Goal: Task Accomplishment & Management: Complete application form

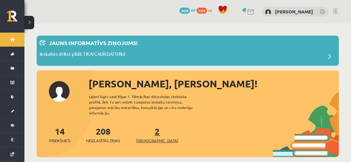
click at [146, 128] on link "2 Ieskaites" at bounding box center [157, 135] width 42 height 18
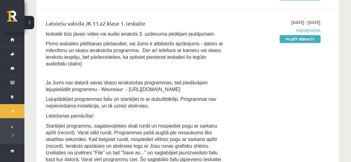
scroll to position [369, 0]
click at [297, 35] on link "Pildīt ieskaiti" at bounding box center [300, 39] width 41 height 8
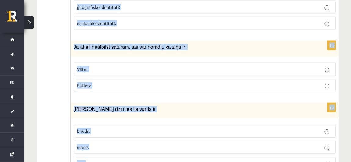
scroll to position [2985, 0]
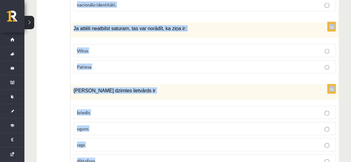
drag, startPoint x: 72, startPoint y: 14, endPoint x: 180, endPoint y: 175, distance: 194.4
copy form "Loremi dolorsita, consect, adipisci elitsedd: eiusmod temporinci; utlaboreetd m…"
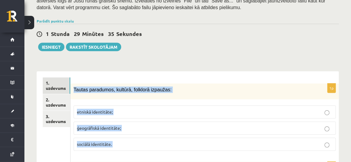
scroll to position [176, 0]
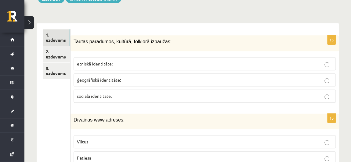
click at [128, 64] on p "etniskā identitāte;" at bounding box center [205, 64] width 256 height 6
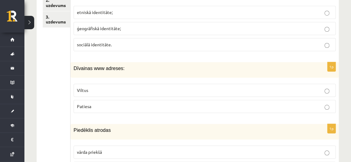
scroll to position [235, 0]
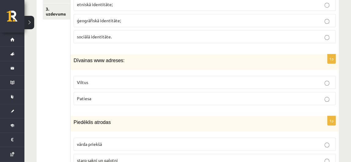
click at [101, 82] on p "Viltus" at bounding box center [205, 82] width 256 height 6
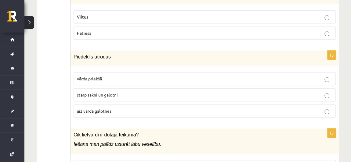
scroll to position [301, 0]
click at [127, 92] on p "starp sakni un galotni" at bounding box center [205, 95] width 256 height 6
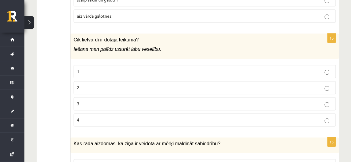
scroll to position [399, 0]
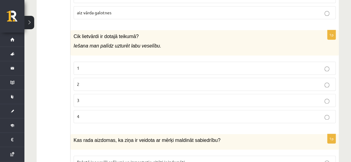
click at [106, 82] on p "2" at bounding box center [205, 84] width 256 height 6
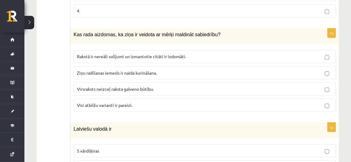
scroll to position [507, 0]
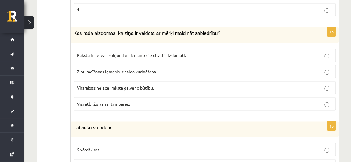
click at [117, 101] on span "Visi atbilžu varianti ir pareizi." at bounding box center [105, 103] width 56 height 5
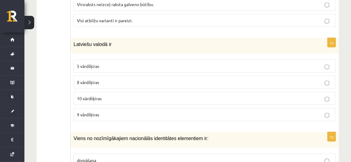
scroll to position [590, 0]
click at [118, 100] on label "10 vārdšķiras" at bounding box center [205, 98] width 262 height 13
click at [123, 79] on p "8 vārdšķiras" at bounding box center [205, 82] width 256 height 6
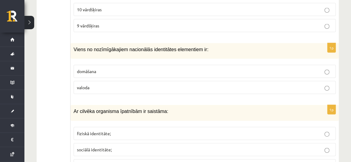
scroll to position [681, 0]
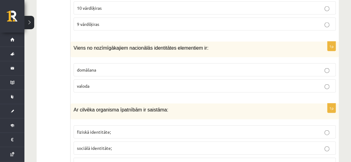
click at [122, 83] on p "valoda" at bounding box center [205, 86] width 256 height 6
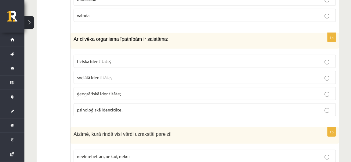
scroll to position [751, 0]
click at [127, 107] on p "psiholoģiskā identitāte." at bounding box center [205, 110] width 256 height 6
click at [107, 59] on p "fiziskā identitāte;" at bounding box center [205, 62] width 256 height 6
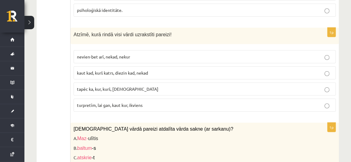
scroll to position [852, 0]
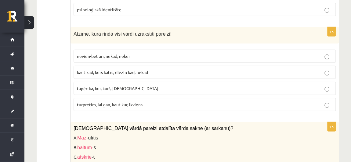
click at [129, 102] on p "turpretīm, lai gan, kaut kur, ikviens" at bounding box center [205, 105] width 256 height 6
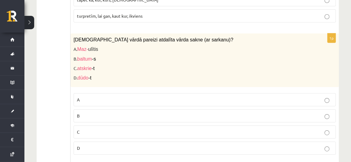
scroll to position [941, 0]
click at [127, 145] on p "D" at bounding box center [205, 148] width 256 height 6
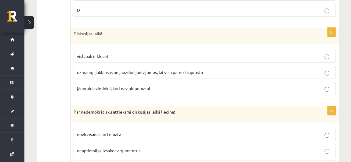
scroll to position [1080, 0]
click at [163, 69] on span "uzmanīgi jāklausās un jāuzdod jautājumus, lai visu pareizi saprastu" at bounding box center [140, 71] width 126 height 5
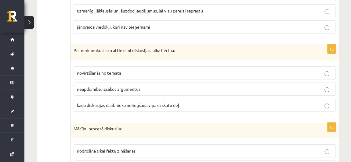
scroll to position [1142, 0]
click at [160, 102] on span "kāda diskusijas dalībnieka noliegšana viņa uzskatu dēļ" at bounding box center [128, 104] width 102 height 5
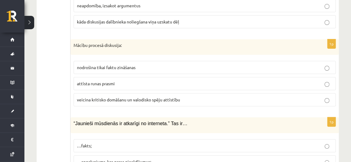
scroll to position [1225, 0]
click at [128, 77] on label "attīsta runas prasmi" at bounding box center [205, 83] width 262 height 13
click at [143, 97] on span "veicina kritisko domāšanu un valodisko spēju attīstību" at bounding box center [128, 99] width 103 height 5
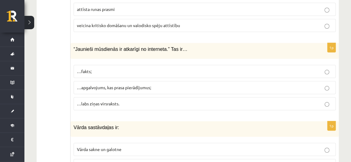
scroll to position [1299, 0]
click at [163, 84] on p "…apgalvojums, kas prasa pierādījumus;" at bounding box center [205, 87] width 256 height 6
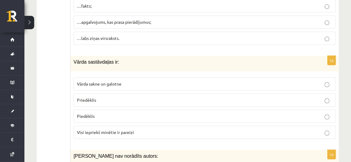
scroll to position [1365, 0]
click at [137, 129] on p "Visi iepriekš minētie ir pareizi" at bounding box center [205, 132] width 256 height 6
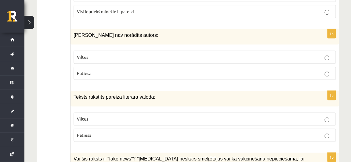
scroll to position [1487, 0]
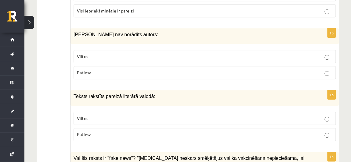
click at [138, 50] on label "Viltus" at bounding box center [205, 56] width 262 height 13
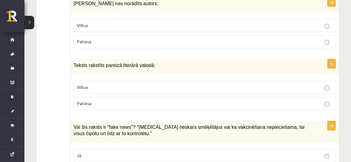
scroll to position [1519, 0]
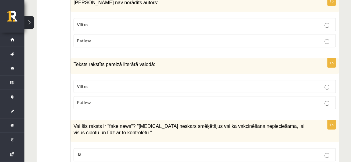
click at [135, 100] on p "Patiesa" at bounding box center [205, 103] width 256 height 6
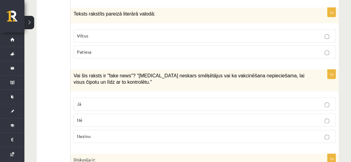
scroll to position [1570, 0]
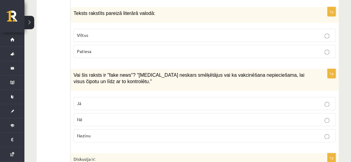
click at [133, 100] on p "Jā" at bounding box center [205, 103] width 256 height 6
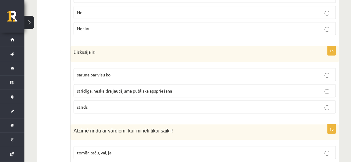
scroll to position [1678, 0]
click at [133, 71] on p "saruna par visu ko" at bounding box center [205, 74] width 256 height 6
click at [150, 84] on label "strīdīga, neskaidra jautājuma publiska apspriešana" at bounding box center [205, 90] width 262 height 13
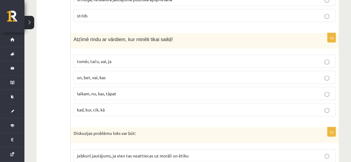
scroll to position [1769, 0]
click at [123, 74] on p "un, bet, vai, kas" at bounding box center [205, 77] width 256 height 6
click at [118, 54] on label "tomēr, taču, vai, ja" at bounding box center [205, 60] width 262 height 13
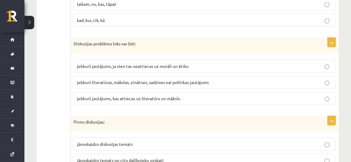
scroll to position [1859, 0]
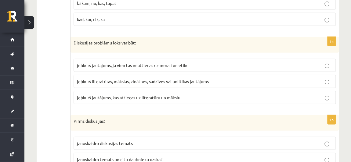
click at [114, 79] on span "jebkurš literatūras, mākslas, zinātnes, sadzīves vai politikas jautājums" at bounding box center [143, 81] width 132 height 5
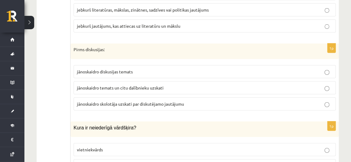
scroll to position [1932, 0]
click at [148, 62] on fieldset "jānoskaidro diskusijas temats jānoskaidro temats un citu dalībnieku uzskati jān…" at bounding box center [205, 87] width 262 height 50
click at [146, 68] on p "jānoskaidro diskusijas temats" at bounding box center [205, 71] width 256 height 6
click at [171, 84] on p "jānoskaidro temats un citu dalībnieku uzskati" at bounding box center [205, 87] width 256 height 6
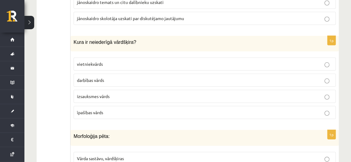
scroll to position [2018, 0]
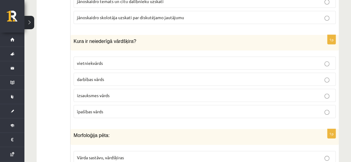
click at [109, 93] on span "izsauksmes vārds" at bounding box center [93, 95] width 33 height 5
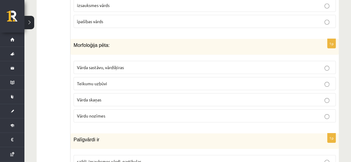
scroll to position [2110, 0]
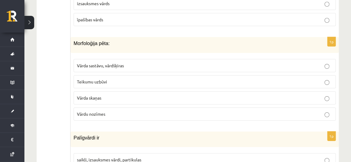
click at [142, 63] on p "Vārda sastāvu, vārdšķiras" at bounding box center [205, 66] width 256 height 6
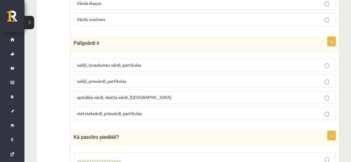
scroll to position [2206, 0]
click at [133, 74] on label "saikļi, prievārdi, partikulas" at bounding box center [205, 80] width 262 height 13
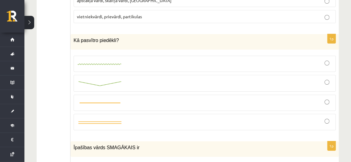
scroll to position [2304, 0]
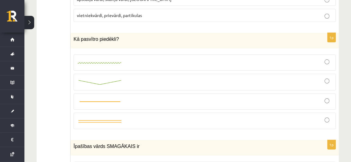
click at [123, 58] on div at bounding box center [205, 62] width 256 height 9
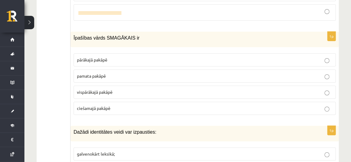
scroll to position [2413, 0]
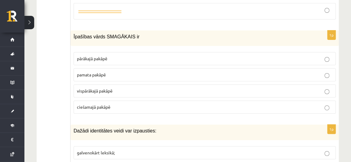
click at [126, 56] on p "pārākajā pakāpē" at bounding box center [205, 59] width 256 height 6
click at [122, 88] on p "vispārākajā pakāpē" at bounding box center [205, 91] width 256 height 6
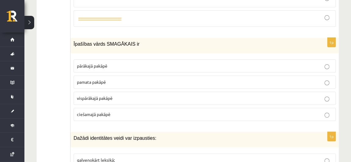
scroll to position [2406, 0]
click at [129, 60] on label "pārākajā pakāpē" at bounding box center [205, 66] width 262 height 13
click at [143, 92] on label "vispārākajā pakāpē" at bounding box center [205, 98] width 262 height 13
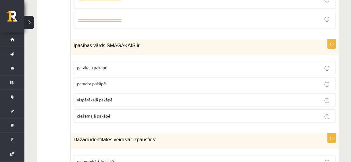
scroll to position [2404, 0]
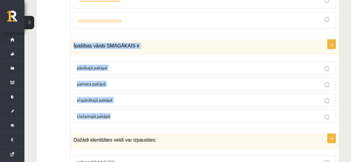
drag, startPoint x: 74, startPoint y: 22, endPoint x: 129, endPoint y: 98, distance: 93.9
click at [129, 98] on div "1p Īpašības vārds SMAGĀKAIS ir pārākajā pakāpē pamata pakāpē [GEOGRAPHIC_DATA] …" at bounding box center [205, 84] width 268 height 88
copy div "Īpašības vārds SMAGĀKAIS ir pārākajā pakāpē pamata pakāpē vispārākajā pakāpē ci…"
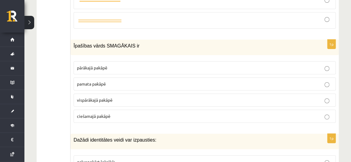
click at [170, 134] on div "Dažādi identitātes veidi var izpausties:" at bounding box center [205, 142] width 268 height 16
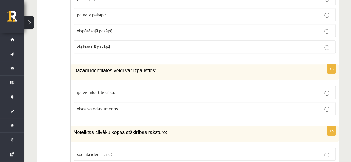
scroll to position [2475, 0]
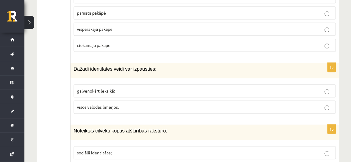
click at [119, 104] on span "visos valodas līmeņos." at bounding box center [98, 106] width 42 height 5
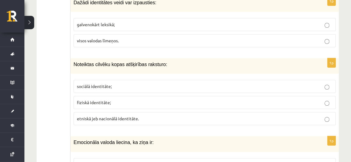
scroll to position [2544, 0]
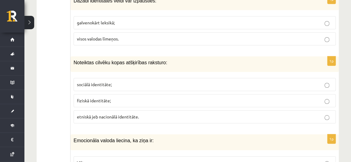
click at [115, 111] on label "etniskā jeb nacionālā identitāte." at bounding box center [205, 117] width 262 height 13
click at [149, 78] on label "sociālā identitāte;" at bounding box center [205, 84] width 262 height 13
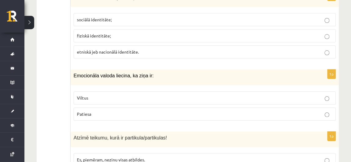
scroll to position [2608, 0]
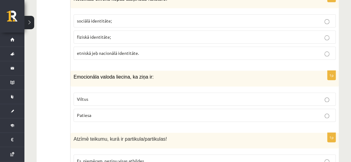
click at [118, 112] on p "Patiesa" at bounding box center [205, 115] width 256 height 6
click at [103, 96] on p "Viltus" at bounding box center [205, 99] width 256 height 6
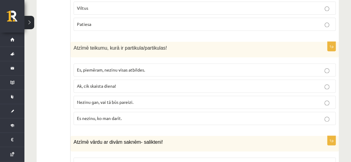
scroll to position [2699, 0]
click at [111, 83] on span "Ak, cik skaista diena!" at bounding box center [96, 85] width 39 height 5
click at [133, 99] on span "Nezinu gan, vai tā būs pareizi." at bounding box center [105, 101] width 56 height 5
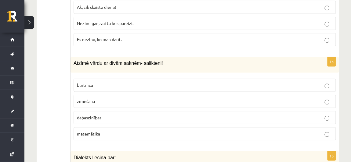
scroll to position [2778, 0]
click at [110, 114] on p "dabaszinības" at bounding box center [205, 117] width 256 height 6
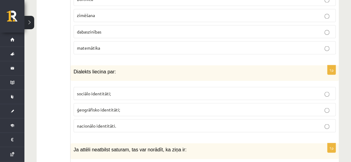
click at [118, 107] on span "ģeogrāfisko identitāti;" at bounding box center [98, 109] width 43 height 5
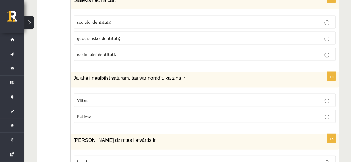
scroll to position [2941, 0]
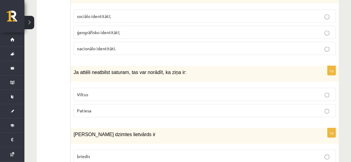
click at [121, 92] on p "Viltus" at bounding box center [205, 95] width 256 height 6
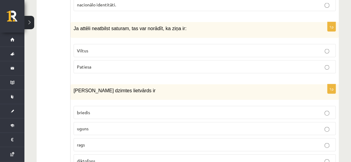
click at [101, 126] on p "uguns" at bounding box center [205, 129] width 256 height 6
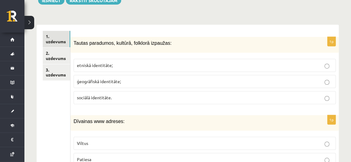
scroll to position [174, 0]
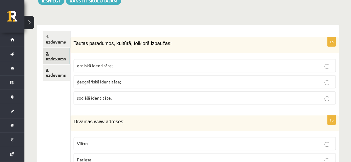
click at [54, 57] on link "2. uzdevums" at bounding box center [56, 56] width 27 height 16
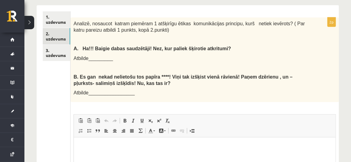
scroll to position [194, 0]
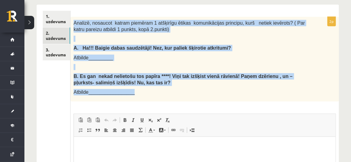
drag, startPoint x: 73, startPoint y: 22, endPoint x: 156, endPoint y: 91, distance: 108.0
click at [156, 91] on div "Analizē, nosaucot katram piemēram 1 atšķirīgu ētikas komunikācijas principu, ku…" at bounding box center [205, 59] width 268 height 85
copy div "Analizē, nosaucot katram piemēram 1 atšķirīgu ētikas komunikācijas principu, ku…"
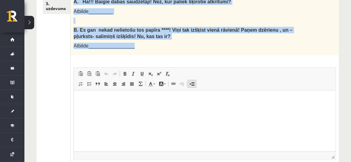
scroll to position [250, 0]
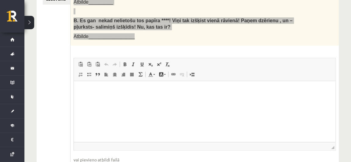
click at [158, 100] on html at bounding box center [205, 90] width 262 height 19
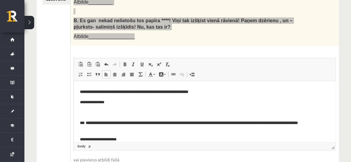
scroll to position [0, 0]
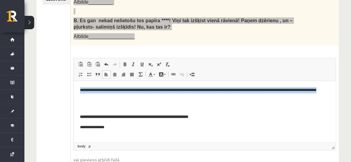
drag, startPoint x: 78, startPoint y: 90, endPoint x: 115, endPoint y: 98, distance: 38.1
click at [115, 98] on html "**********" at bounding box center [205, 127] width 262 height 93
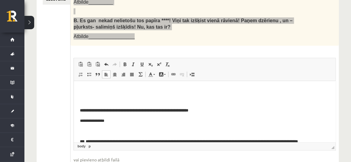
click at [121, 118] on body "**********" at bounding box center [204, 124] width 249 height 75
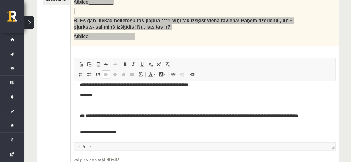
click at [133, 135] on p "**********" at bounding box center [202, 133] width 245 height 6
click at [103, 97] on p "********" at bounding box center [202, 96] width 245 height 6
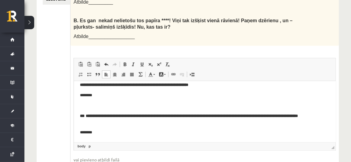
click at [217, 48] on div "**********" at bounding box center [205, 73] width 268 height 224
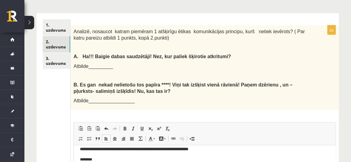
scroll to position [186, 0]
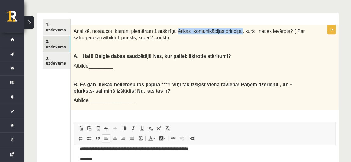
drag, startPoint x: 169, startPoint y: 30, endPoint x: 228, endPoint y: 33, distance: 59.3
click at [228, 33] on span "Analizē, nosaucot katram piemēram 1 atšķirīgu ētikas komunikācijas principu, ku…" at bounding box center [189, 35] width 231 height 12
copy span "ētikas komunikācijas principu"
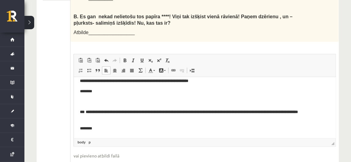
scroll to position [255, 0]
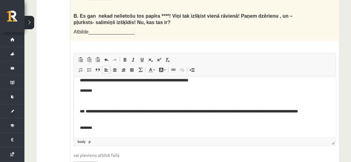
click at [124, 93] on p "********" at bounding box center [202, 91] width 245 height 6
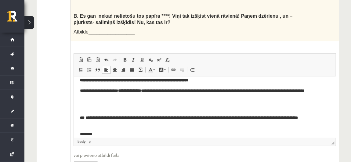
click at [154, 91] on p "**********" at bounding box center [202, 94] width 245 height 13
click at [151, 91] on p "**********" at bounding box center [202, 94] width 245 height 13
click at [106, 90] on p "**********" at bounding box center [202, 94] width 245 height 13
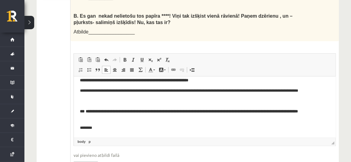
click at [116, 90] on p "**********" at bounding box center [202, 91] width 245 height 6
click at [118, 91] on p "**********" at bounding box center [202, 91] width 245 height 6
click at [149, 89] on p "**********" at bounding box center [202, 91] width 245 height 6
click at [216, 92] on p "**********" at bounding box center [202, 91] width 245 height 6
click at [289, 91] on p "**********" at bounding box center [202, 91] width 245 height 6
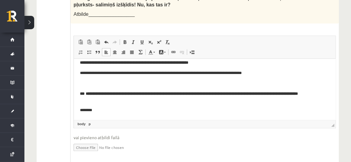
scroll to position [274, 0]
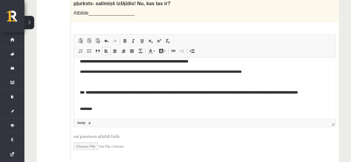
click at [104, 110] on p "********" at bounding box center [202, 109] width 245 height 6
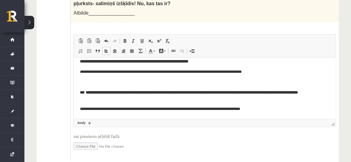
click at [167, 110] on p "**********" at bounding box center [202, 109] width 245 height 6
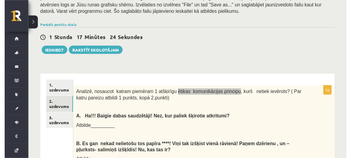
scroll to position [122, 0]
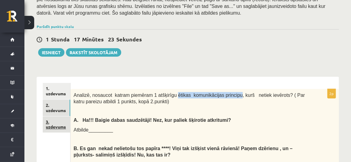
click at [62, 130] on link "3. uzdevums" at bounding box center [56, 125] width 27 height 16
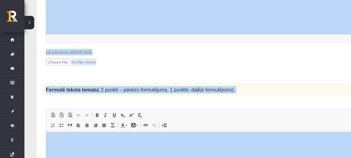
scroll to position [748, 0]
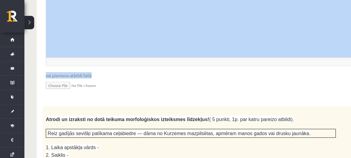
drag, startPoint x: 55, startPoint y: 67, endPoint x: 179, endPoint y: 49, distance: 124.9
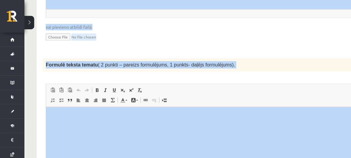
scroll to position [637, 0]
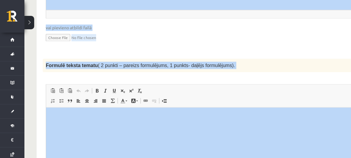
click at [268, 59] on div "Formulē teksta tematu ( 2 punkti – pareizs formulējums, 1 punkts- daļējs formul…" at bounding box center [206, 65] width 327 height 13
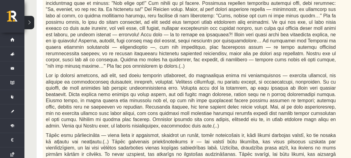
scroll to position [381, 0]
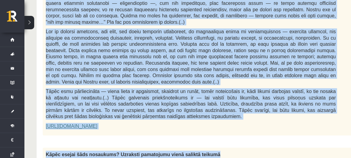
drag, startPoint x: 58, startPoint y: 69, endPoint x: 253, endPoint y: 138, distance: 206.4
copy form "lorem ipsumd! Sitamet co adipisci elitseddoei! Temp 70 incidi 3u Laboreetd ma A…"
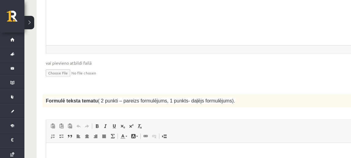
scroll to position [603, 0]
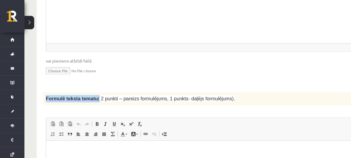
drag, startPoint x: 54, startPoint y: 77, endPoint x: 101, endPoint y: 80, distance: 47.1
click at [101, 92] on div "Formulē teksta tematu ( 2 punkti – pareizs formulējums, 1 punkts- daļējs formul…" at bounding box center [206, 98] width 327 height 13
copy span "Formulē teksta tematu ("
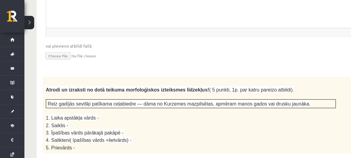
scroll to position [778, 0]
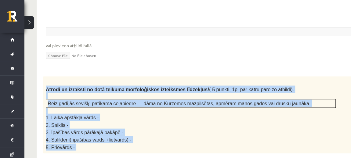
drag, startPoint x: 55, startPoint y: 67, endPoint x: 98, endPoint y: 131, distance: 77.4
copy div "Loremi do sitametc ad elit seddoei temporincidid utlaboreet doloremag! ( 1 aliq…"
click at [157, 122] on p "2. Saiklis -" at bounding box center [191, 125] width 290 height 7
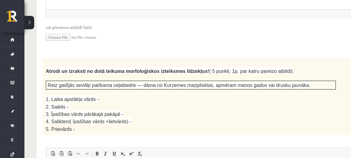
scroll to position [803, 0]
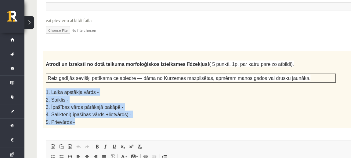
drag, startPoint x: 53, startPoint y: 68, endPoint x: 88, endPoint y: 96, distance: 45.0
click at [88, 96] on div "Atrodi un izraksti no dotā teikuma morfoloģiskos izteiksmes līdzekļus! ( 5 punk…" at bounding box center [206, 89] width 327 height 77
copy div "1. Laika apstākļa vārds - 2. Saiklis - 3. Īpašības vārds pārākajā pakāpē - 4. S…"
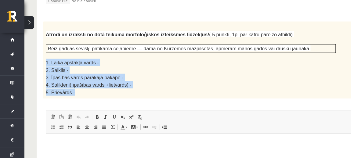
scroll to position [838, 0]
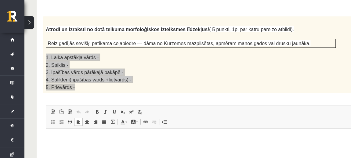
click at [82, 147] on html at bounding box center [206, 138] width 320 height 19
paste body "Editor, wiswyg-editor-user-answer-47433800533180"
click at [104, 141] on p "**********" at bounding box center [198, 138] width 293 height 6
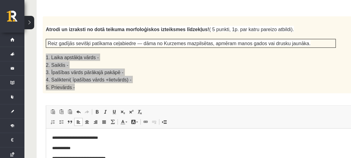
click at [84, 145] on body "**********" at bounding box center [206, 158] width 308 height 47
click at [122, 159] on p "**********" at bounding box center [198, 158] width 293 height 6
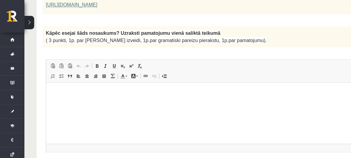
scroll to position [503, 0]
click at [127, 100] on html at bounding box center [206, 92] width 320 height 19
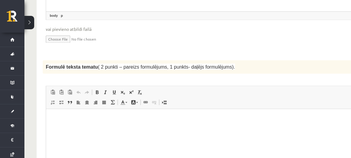
scroll to position [636, 0]
click at [121, 128] on html at bounding box center [206, 118] width 320 height 19
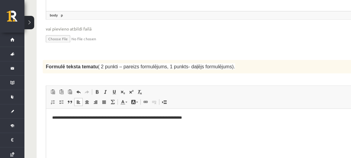
click at [165, 117] on p "**********" at bounding box center [198, 118] width 293 height 6
click at [204, 117] on p "**********" at bounding box center [198, 118] width 293 height 6
click at [87, 118] on p "**********" at bounding box center [198, 118] width 293 height 6
click at [93, 118] on p "**********" at bounding box center [198, 118] width 293 height 6
click at [92, 118] on p "**********" at bounding box center [198, 118] width 293 height 6
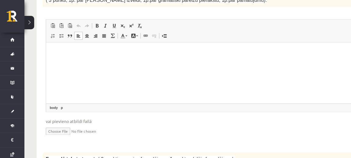
scroll to position [482, 0]
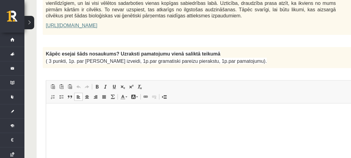
click at [130, 117] on html at bounding box center [206, 112] width 320 height 19
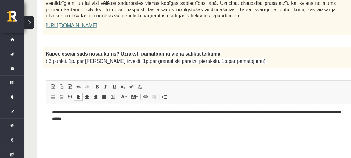
click at [342, 112] on p "**********" at bounding box center [198, 115] width 293 height 13
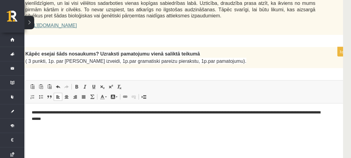
scroll to position [482, 19]
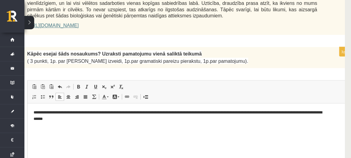
click at [131, 128] on html "**********" at bounding box center [187, 115] width 320 height 25
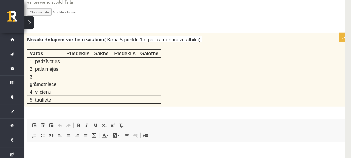
scroll to position [1046, 19]
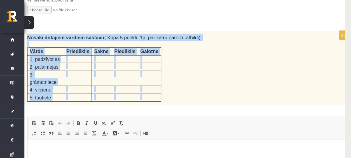
drag, startPoint x: 37, startPoint y: 12, endPoint x: 89, endPoint y: 71, distance: 78.7
click at [89, 71] on div "5p Nosaki dotajiem vārdiem sastāvu ( Kopā 5 punkti, 1p. par katru pareizu atbil…" at bounding box center [187, 137] width 327 height 213
copy div "Nosaki dotajiem vārdiem sastāvu ( Kopā 5 punkti, 1p. par katru pareizu atbildi)…"
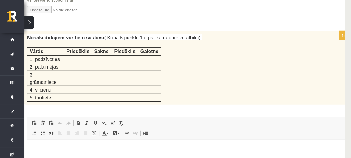
click at [102, 159] on html at bounding box center [187, 149] width 320 height 19
click at [80, 150] on p "**********" at bounding box center [180, 149] width 293 height 6
click at [86, 150] on p "**********" at bounding box center [180, 149] width 293 height 6
click at [99, 149] on p "**********" at bounding box center [180, 149] width 293 height 6
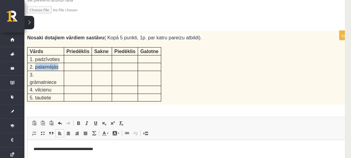
drag, startPoint x: 43, startPoint y: 40, endPoint x: 67, endPoint y: 42, distance: 23.9
click at [62, 63] on p "2. palaimējās" at bounding box center [46, 66] width 32 height 7
copy span "palaimējās"
click at [47, 161] on p "**" at bounding box center [180, 160] width 293 height 6
click at [78, 160] on p "**********" at bounding box center [180, 160] width 293 height 6
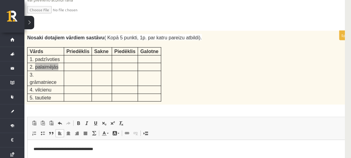
click at [86, 159] on p "**********" at bounding box center [180, 160] width 293 height 6
click at [103, 160] on p "**********" at bounding box center [180, 160] width 293 height 6
click at [91, 160] on p "**********" at bounding box center [180, 160] width 293 height 6
click at [104, 161] on p "**********" at bounding box center [180, 160] width 293 height 6
drag, startPoint x: 43, startPoint y: 49, endPoint x: 69, endPoint y: 48, distance: 25.7
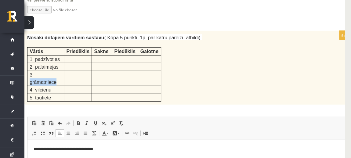
click at [62, 71] on p "3. grāmatniece" at bounding box center [46, 78] width 32 height 15
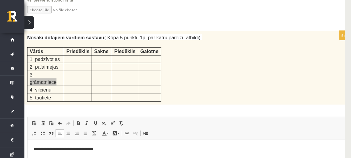
drag, startPoint x: 43, startPoint y: 55, endPoint x: 61, endPoint y: 55, distance: 17.4
click at [61, 86] on p "4. vilcienu" at bounding box center [46, 89] width 32 height 7
drag, startPoint x: 44, startPoint y: 63, endPoint x: 67, endPoint y: 66, distance: 23.1
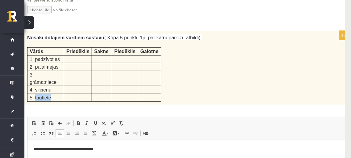
click at [62, 94] on p "5. tautiete" at bounding box center [46, 97] width 32 height 7
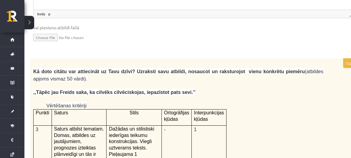
scroll to position [1238, 13]
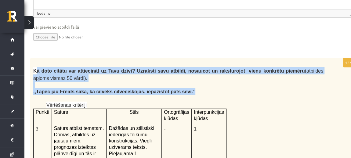
drag, startPoint x: 44, startPoint y: 35, endPoint x: 185, endPoint y: 57, distance: 143.0
drag, startPoint x: 42, startPoint y: 35, endPoint x: 204, endPoint y: 57, distance: 164.0
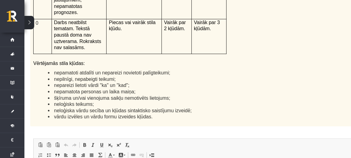
scroll to position [1500, 13]
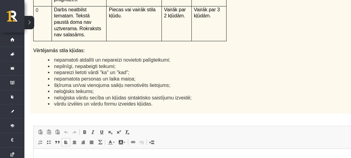
click at [190, 160] on p "Editor, wiswyg-editor-user-answer-47433800281380" at bounding box center [194, 158] width 308 height 6
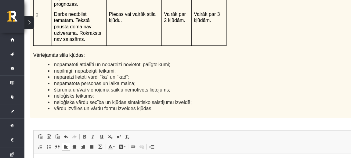
scroll to position [1496, 13]
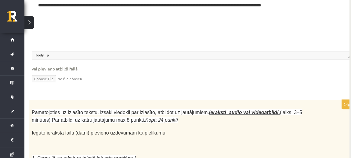
scroll to position [1659, 14]
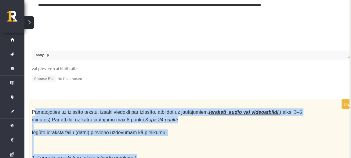
drag, startPoint x: 42, startPoint y: 41, endPoint x: 136, endPoint y: 105, distance: 113.3
click at [268, 154] on p "1. Formulē un raksturo tekstā ietverto problēmu!" at bounding box center [177, 157] width 290 height 7
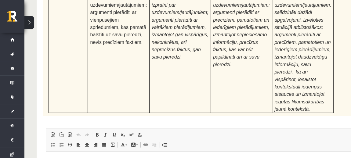
scroll to position [1971, 0]
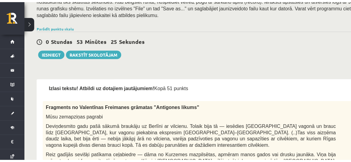
scroll to position [125, 0]
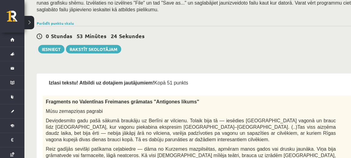
click at [47, 102] on link "2. uzdevums" at bounding box center [46, 105] width 7 height 16
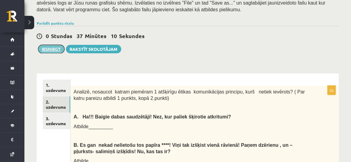
click at [53, 49] on button "Iesniegt" at bounding box center [51, 49] width 26 height 9
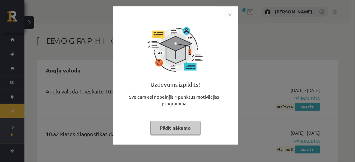
click at [180, 131] on button "Pildīt nākamo" at bounding box center [176, 128] width 50 height 14
